Goal: Task Accomplishment & Management: Use online tool/utility

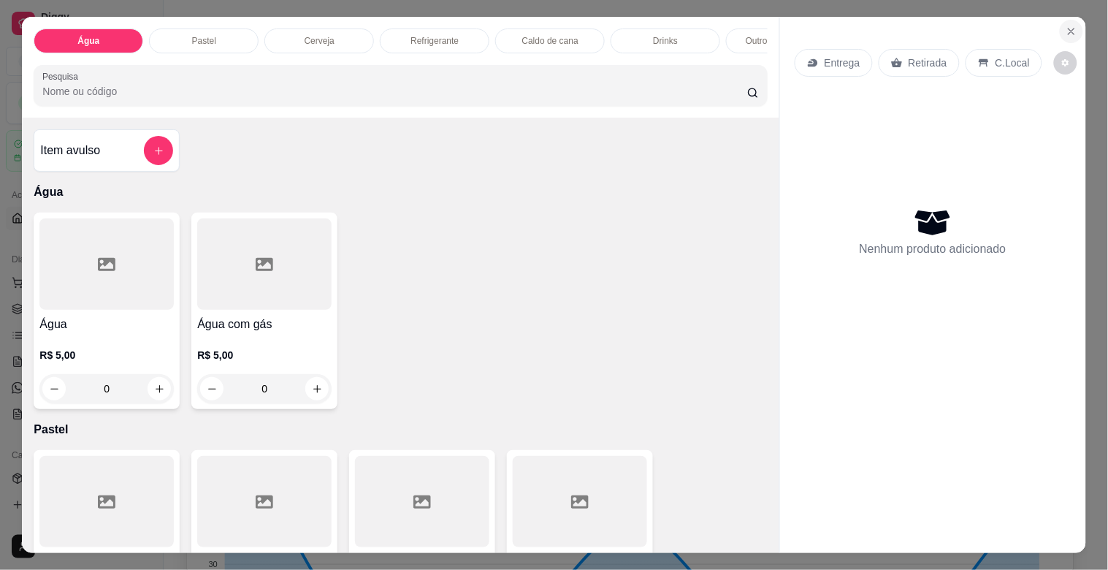
click at [1072, 28] on button "Close" at bounding box center [1071, 31] width 23 height 23
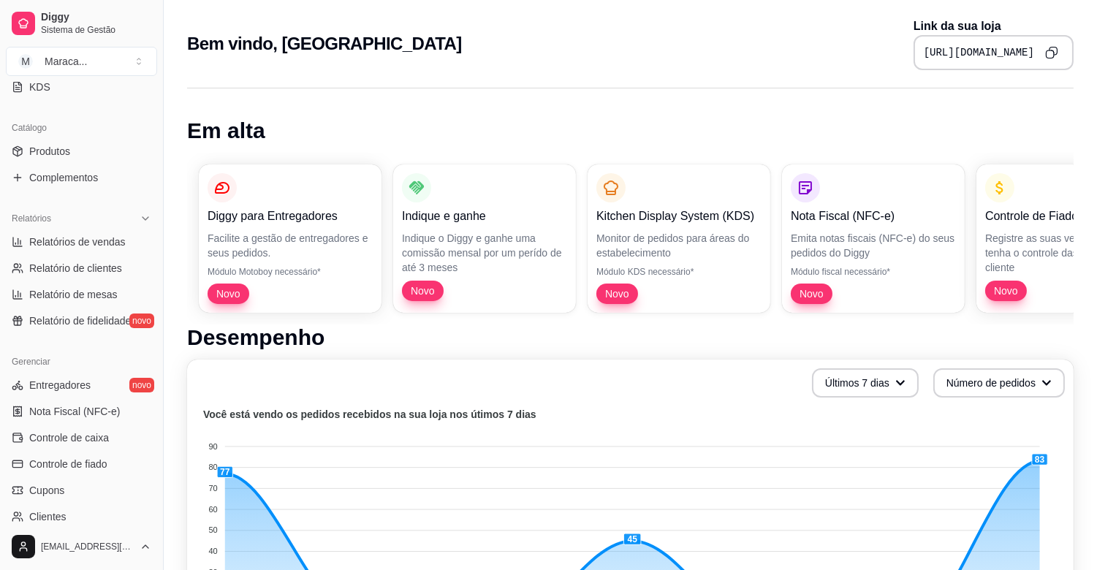
scroll to position [338, 0]
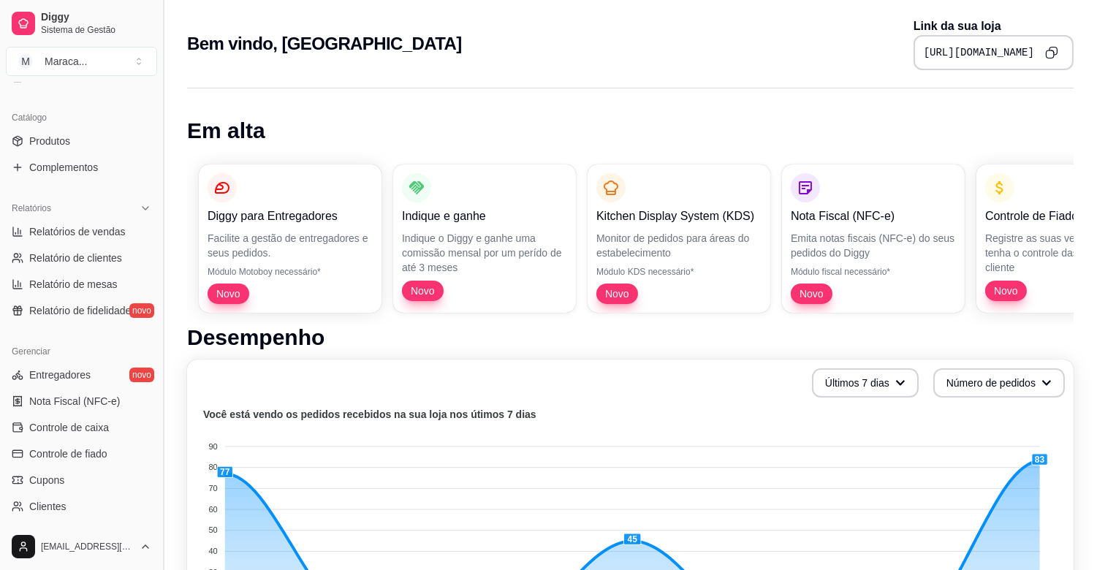
drag, startPoint x: 159, startPoint y: 420, endPoint x: 166, endPoint y: 454, distance: 35.0
click at [166, 454] on button "Toggle Sidebar" at bounding box center [163, 285] width 12 height 570
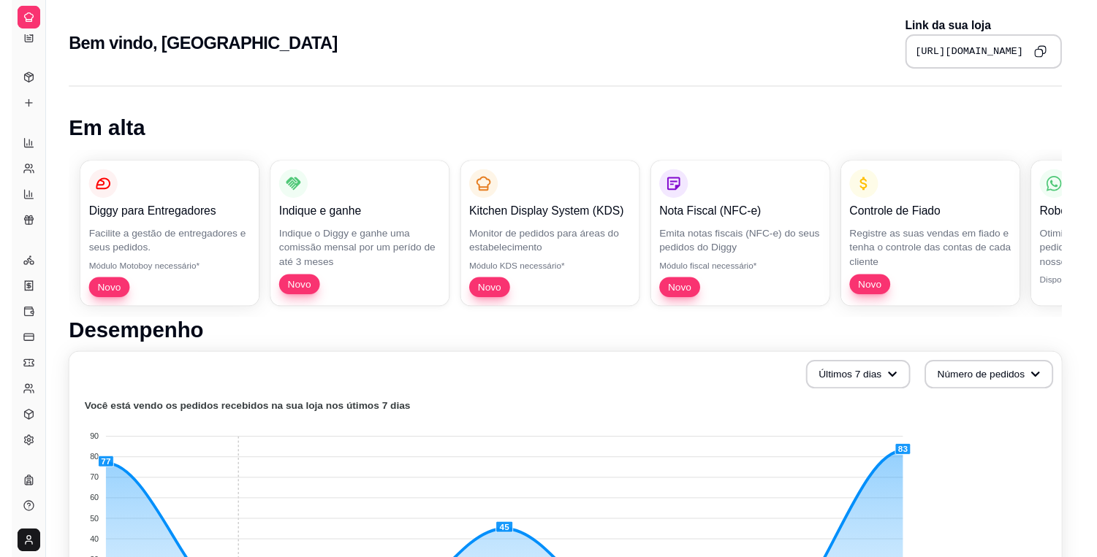
scroll to position [186, 0]
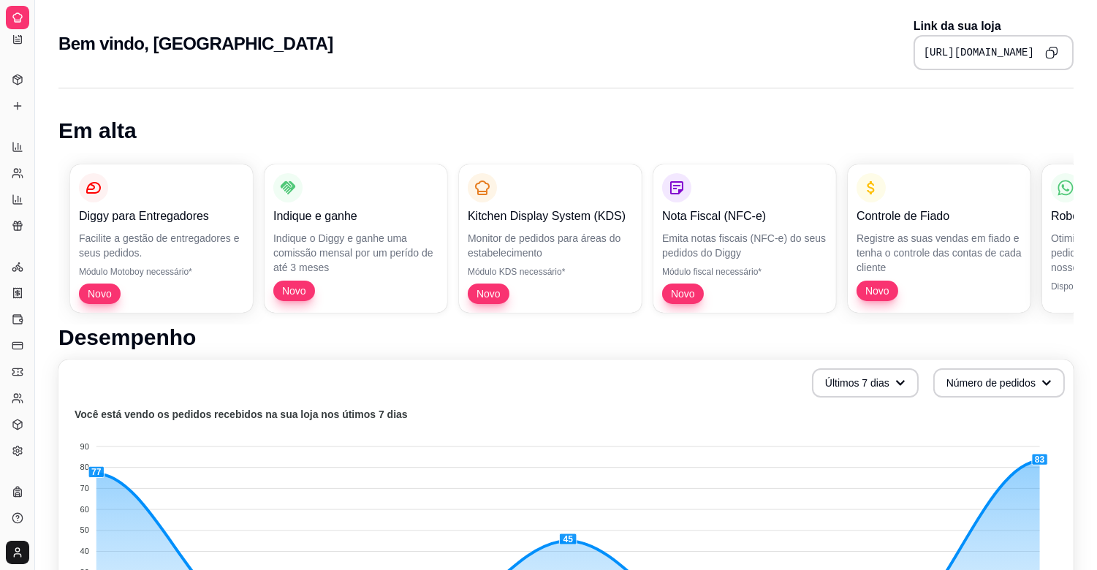
drag, startPoint x: 33, startPoint y: 149, endPoint x: 102, endPoint y: 158, distance: 70.0
drag, startPoint x: 30, startPoint y: 157, endPoint x: 56, endPoint y: 159, distance: 26.4
click at [31, 159] on button "Toggle Sidebar" at bounding box center [34, 285] width 12 height 570
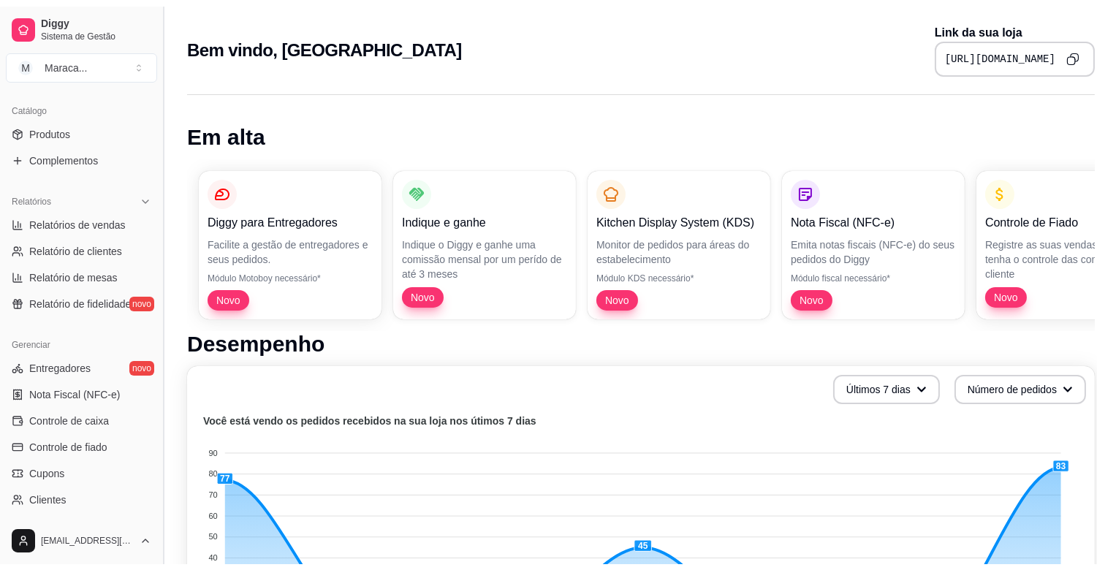
scroll to position [340, 0]
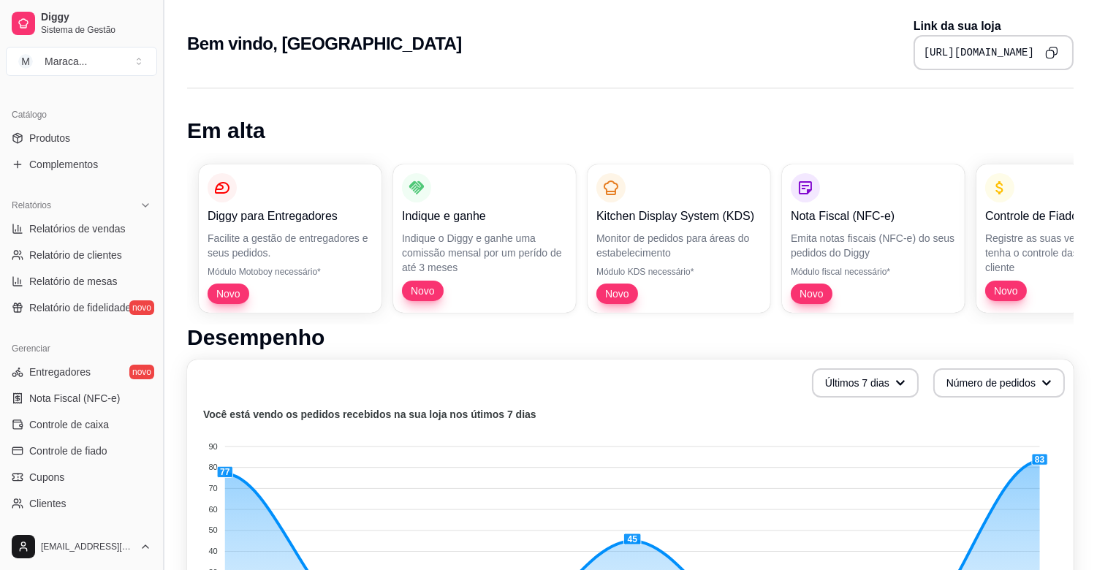
drag, startPoint x: 158, startPoint y: 366, endPoint x: 171, endPoint y: 399, distance: 35.4
click at [165, 393] on button "Toggle Sidebar" at bounding box center [163, 285] width 12 height 570
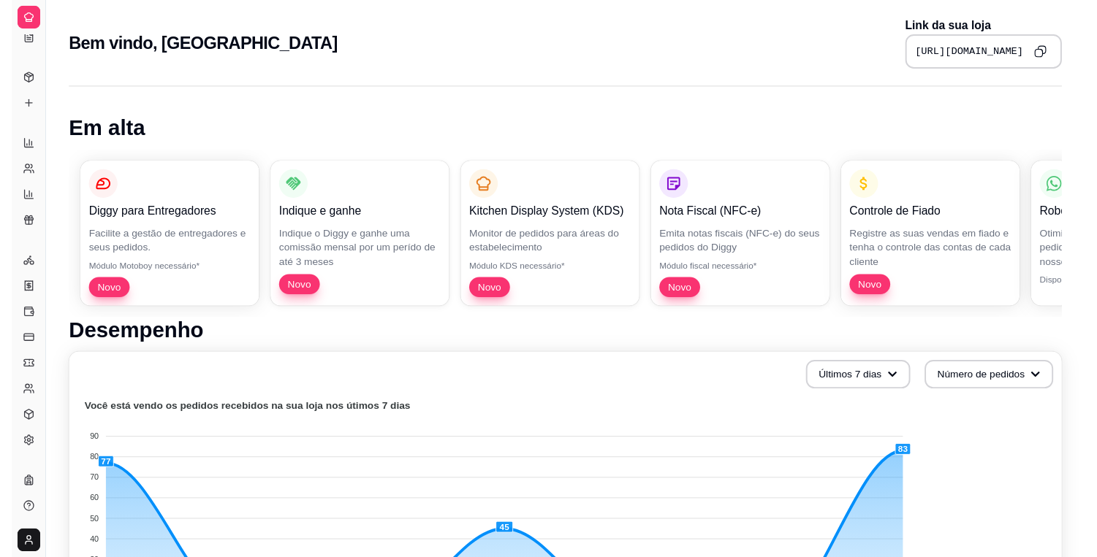
scroll to position [186, 0]
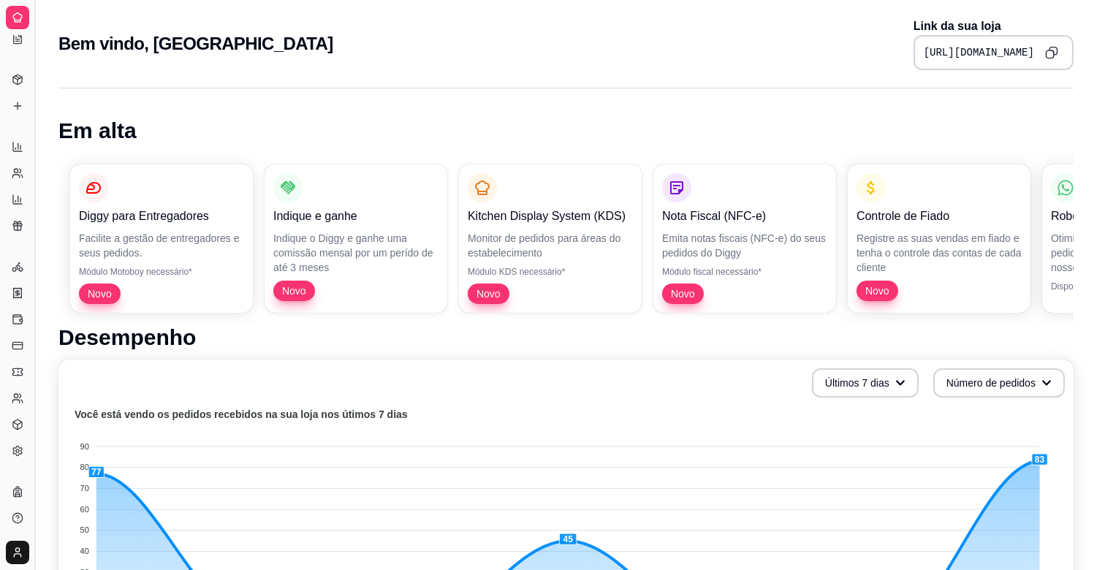
click at [31, 334] on button "Toggle Sidebar" at bounding box center [34, 285] width 12 height 570
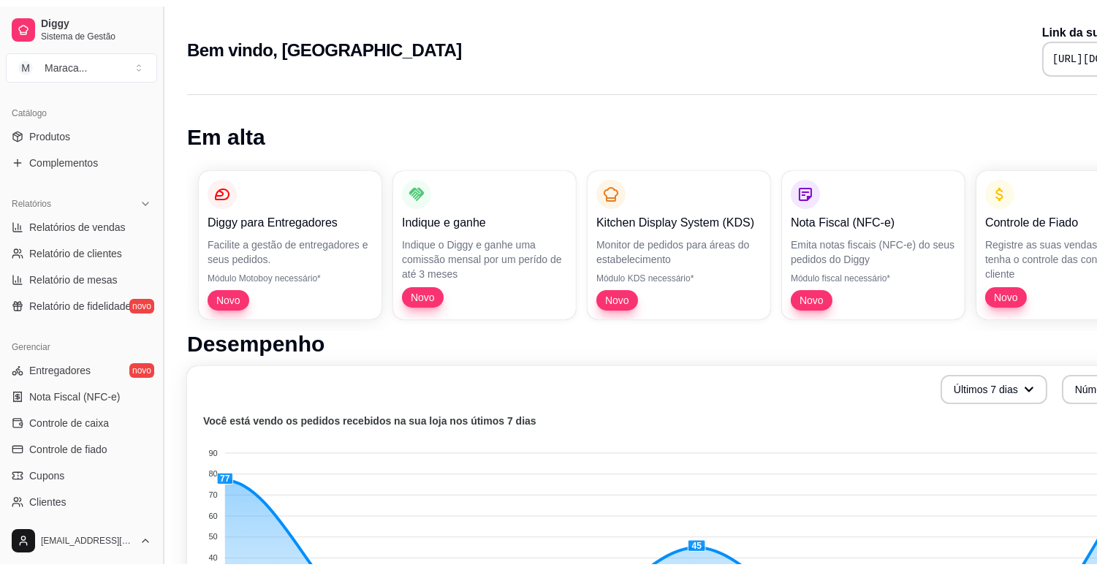
scroll to position [340, 0]
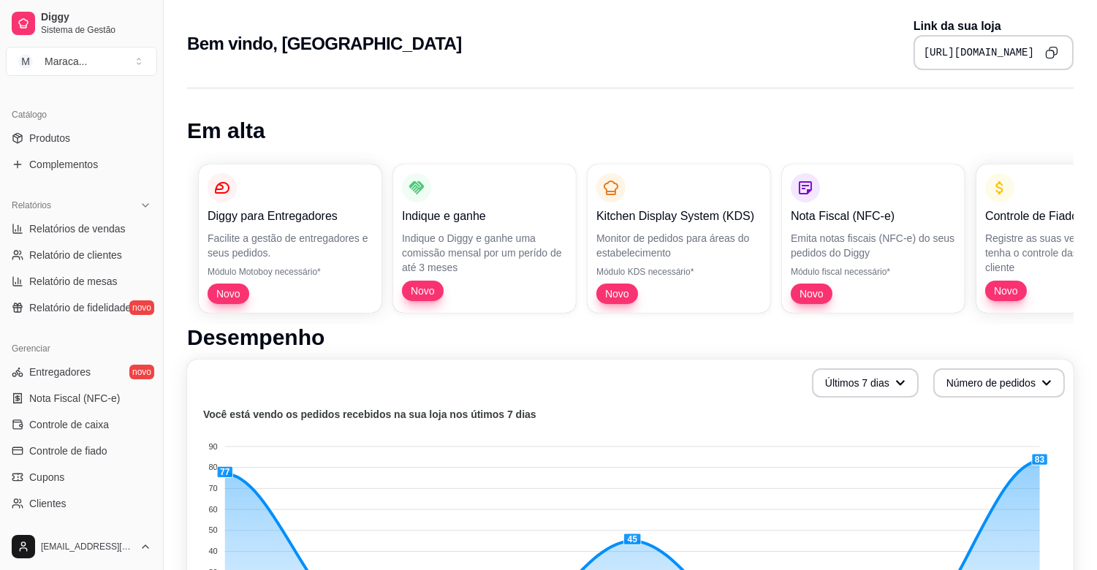
drag, startPoint x: 158, startPoint y: 387, endPoint x: 181, endPoint y: 416, distance: 37.4
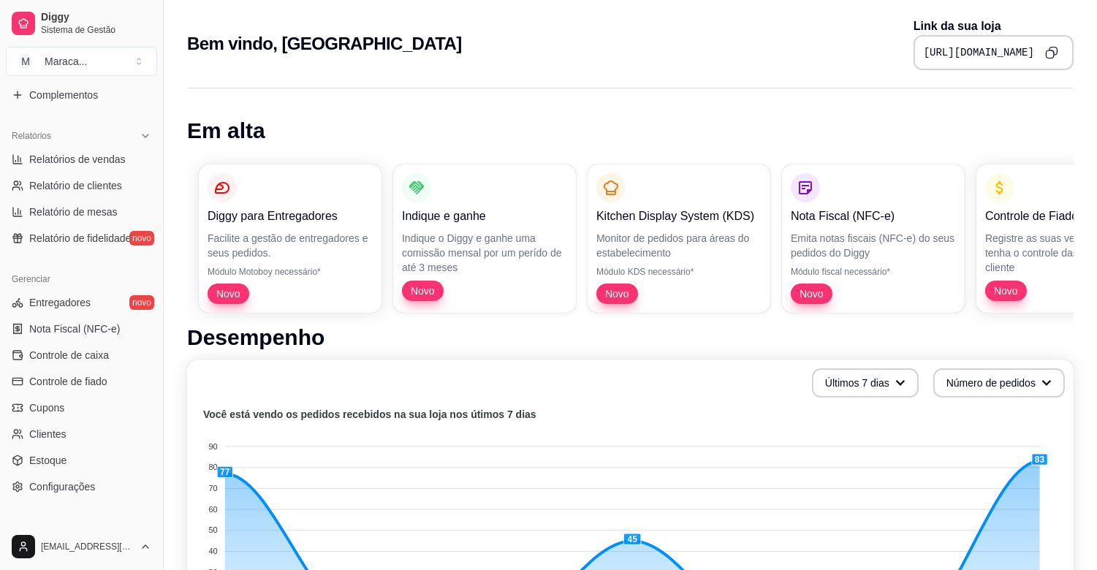
scroll to position [481, 0]
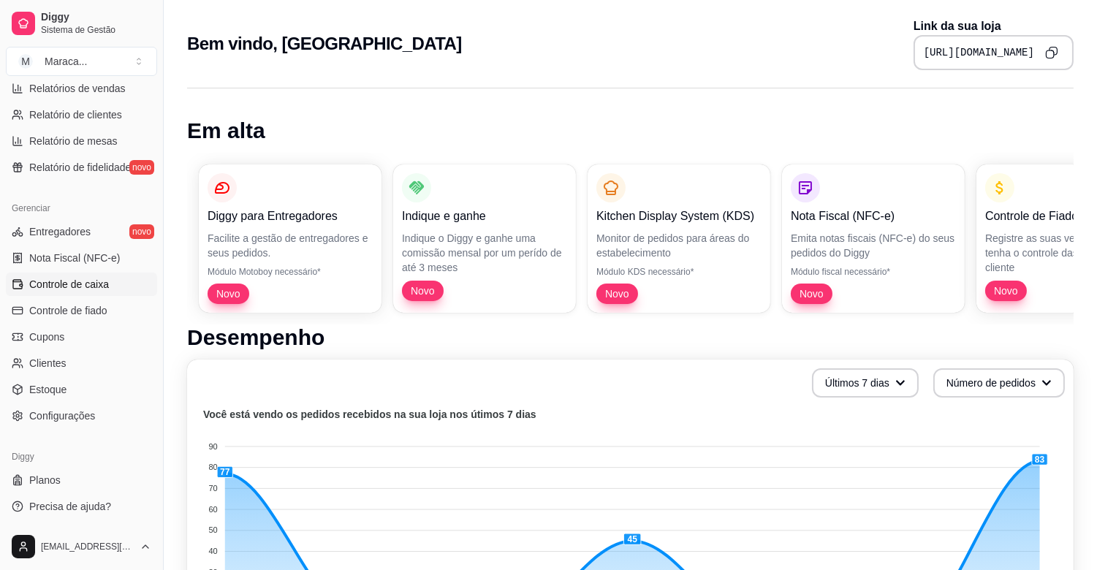
click at [91, 289] on span "Controle de caixa" at bounding box center [69, 284] width 80 height 15
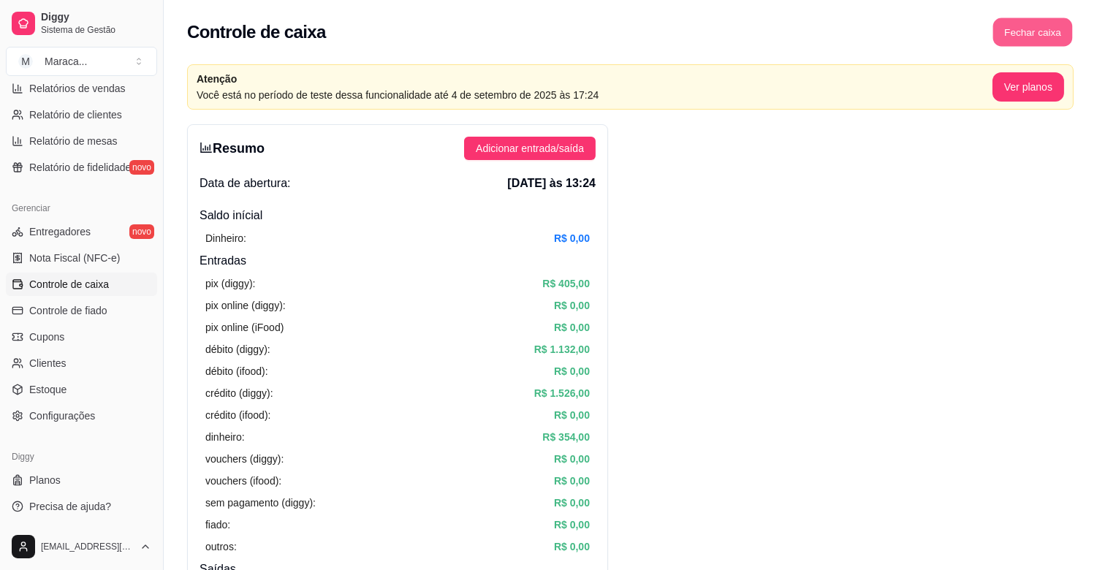
click at [1042, 40] on button "Fechar caixa" at bounding box center [1033, 32] width 80 height 28
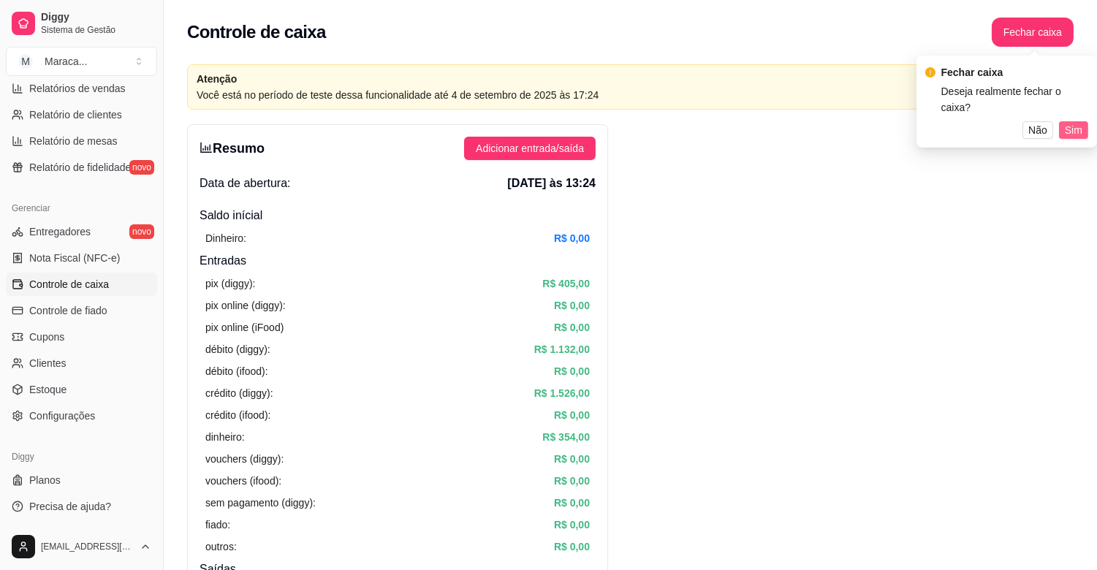
click at [1072, 122] on span "Sim" at bounding box center [1073, 130] width 18 height 16
